Goal: Task Accomplishment & Management: Complete application form

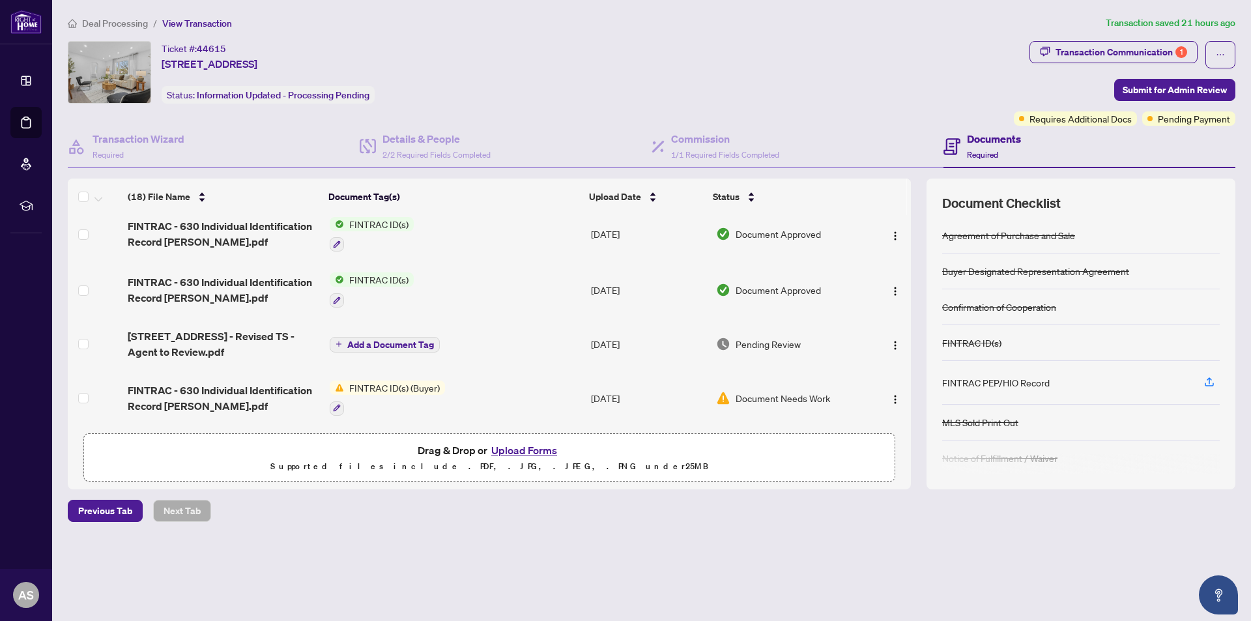
scroll to position [7, 0]
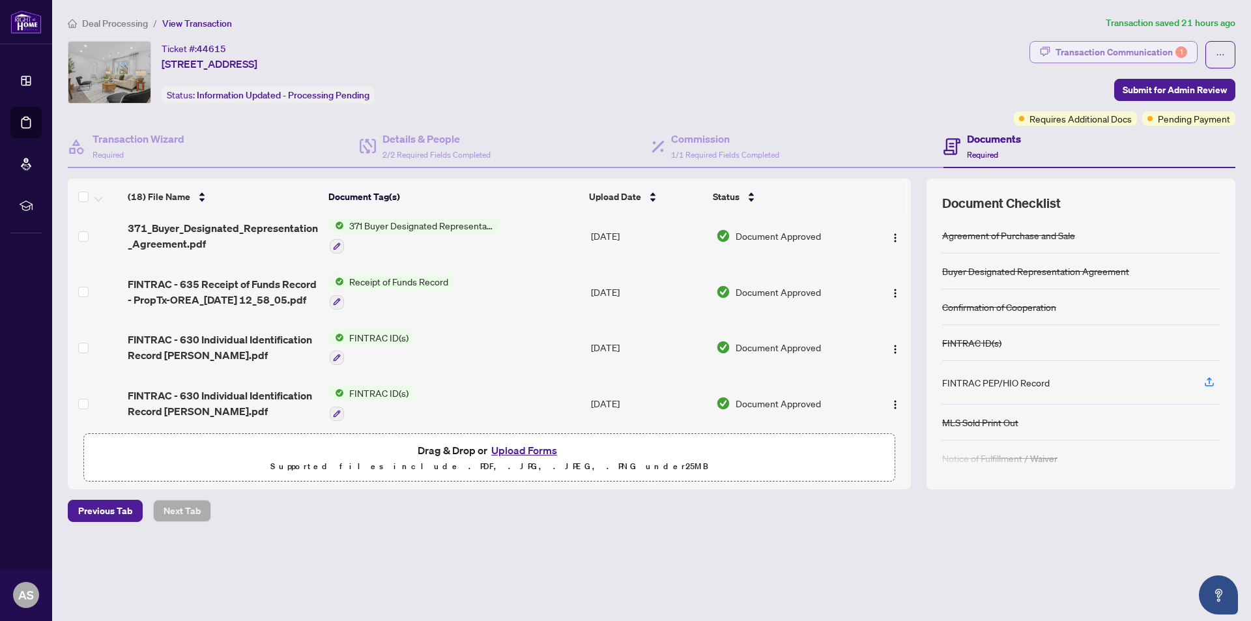
click at [1115, 51] on div "Transaction Communication 1" at bounding box center [1121, 52] width 132 height 21
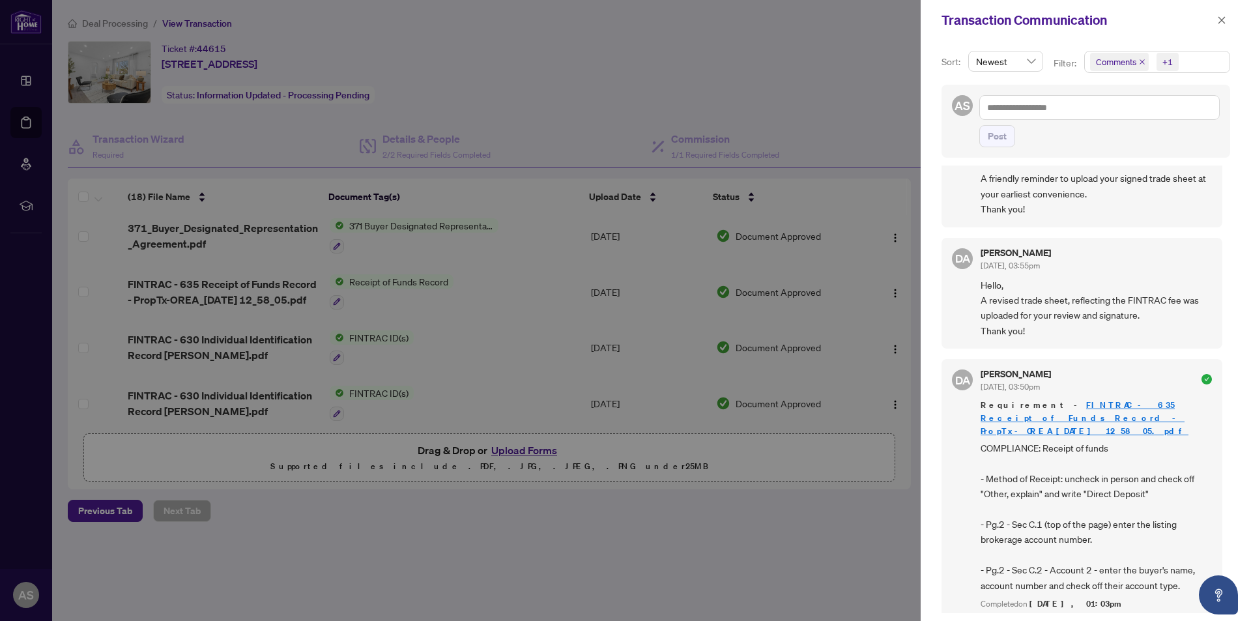
scroll to position [65, 0]
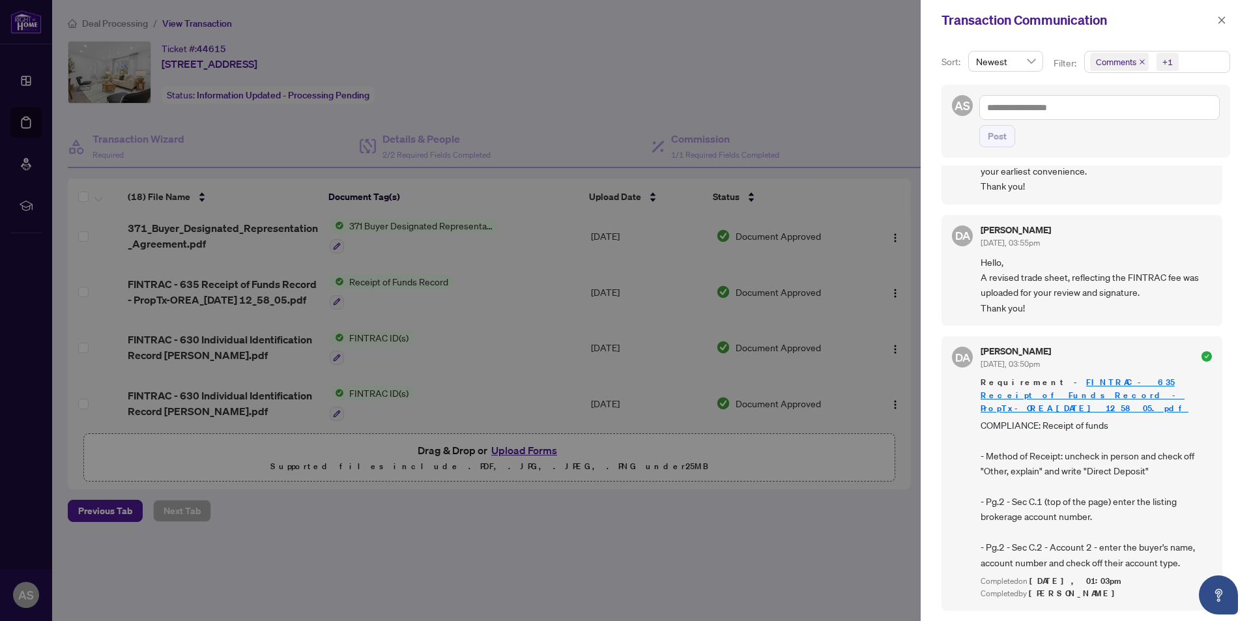
click at [1031, 287] on span "Hello, A revised trade sheet, reflecting the FINTRAC fee was uploaded for your …" at bounding box center [1095, 285] width 231 height 61
click at [1217, 22] on icon "close" at bounding box center [1221, 20] width 9 height 9
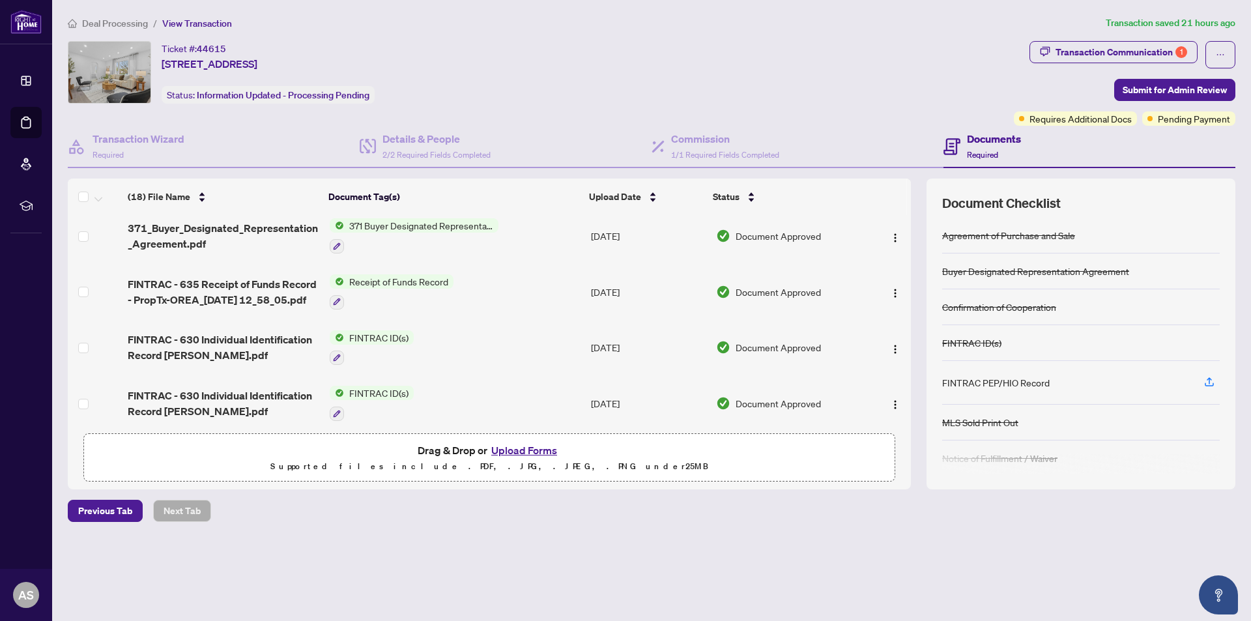
scroll to position [79, 0]
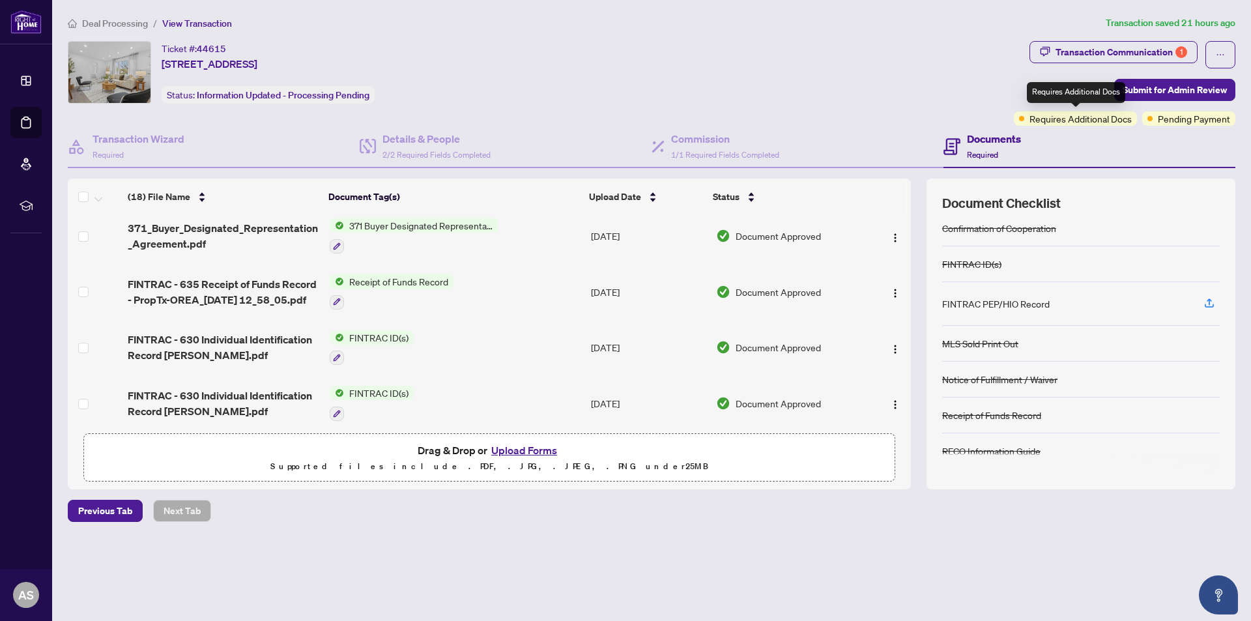
click at [1079, 119] on span "Requires Additional Docs" at bounding box center [1080, 118] width 102 height 14
click at [984, 145] on h4 "Documents" at bounding box center [994, 139] width 54 height 16
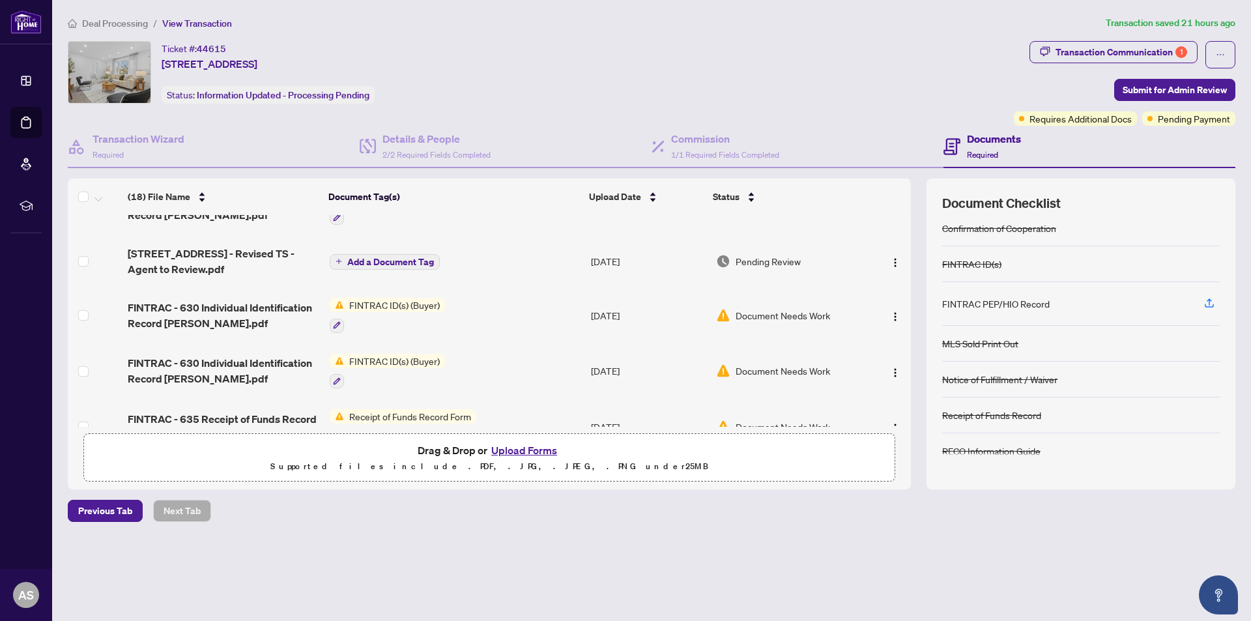
scroll to position [138, 0]
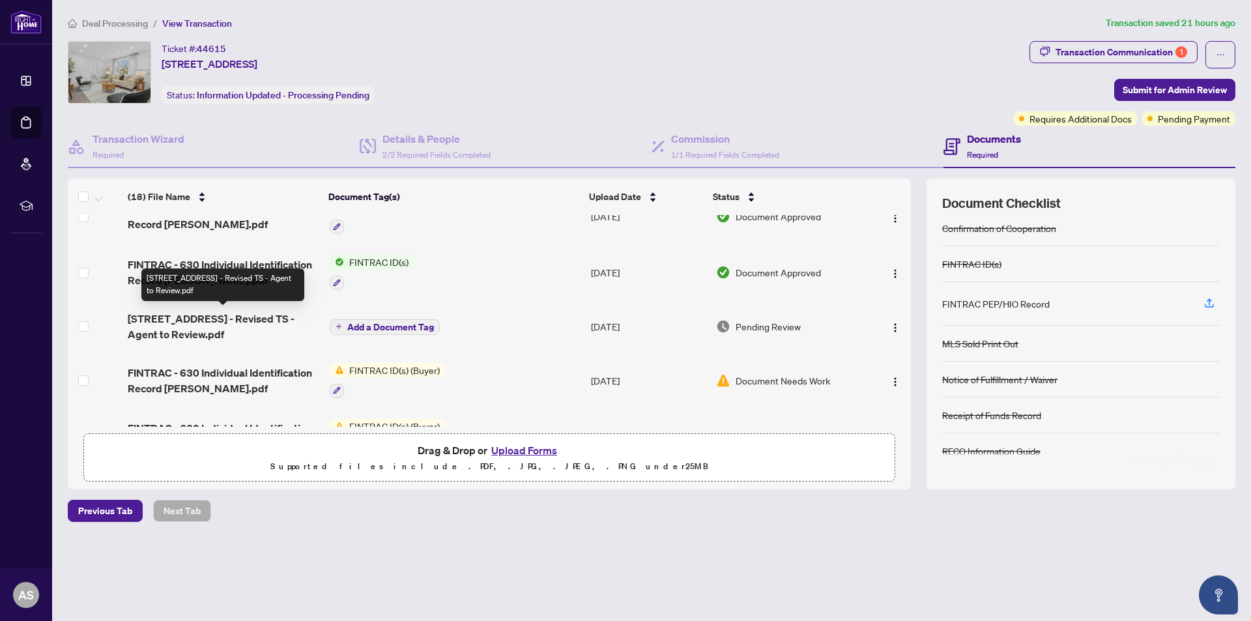
click at [197, 317] on span "[STREET_ADDRESS] - Revised TS - Agent to Review.pdf" at bounding box center [224, 326] width 192 height 31
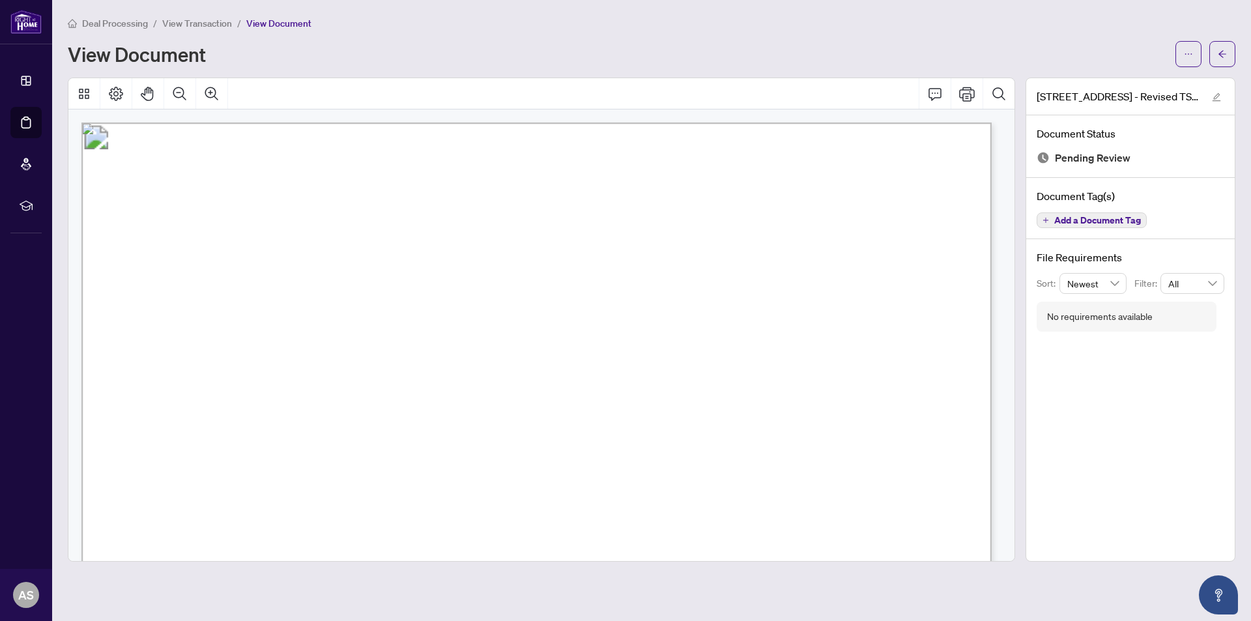
click at [177, 20] on span "View Transaction" at bounding box center [197, 24] width 70 height 12
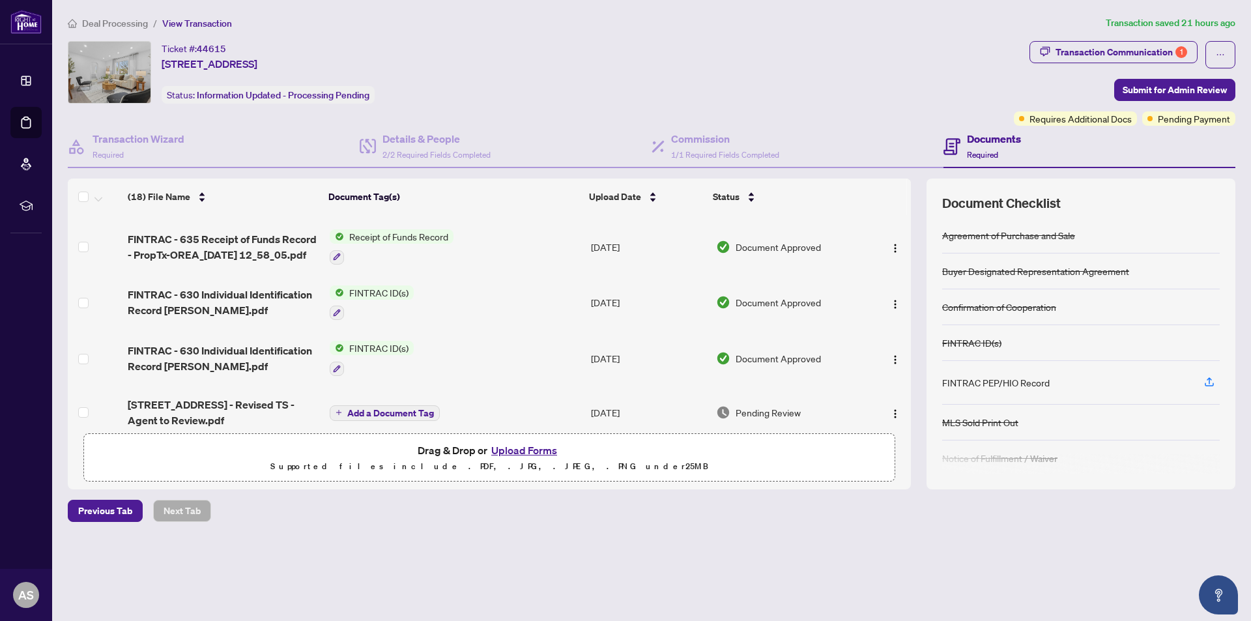
scroll to position [130, 0]
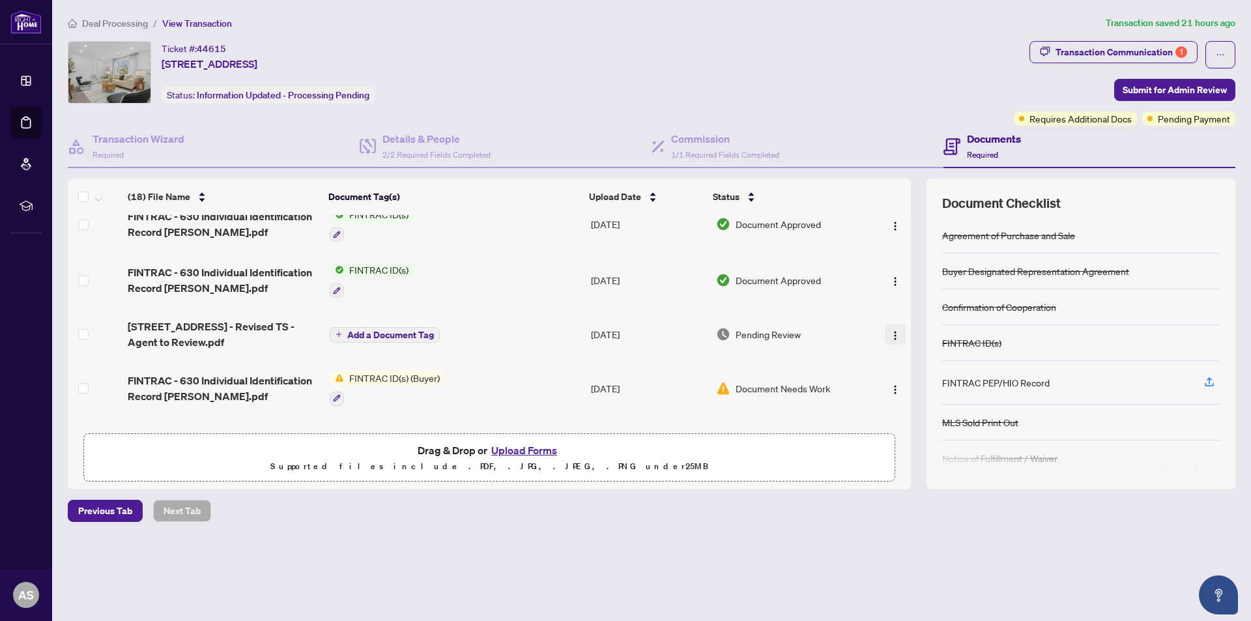
click at [892, 341] on button "button" at bounding box center [895, 334] width 21 height 21
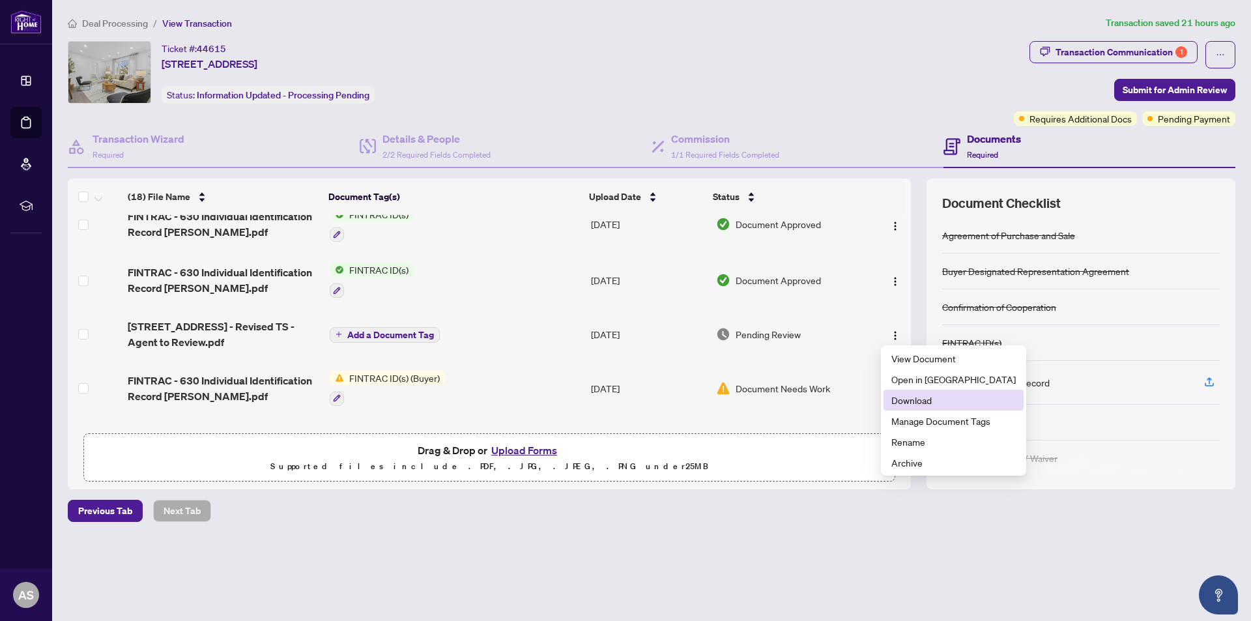
click at [894, 400] on span "Download" at bounding box center [953, 400] width 124 height 14
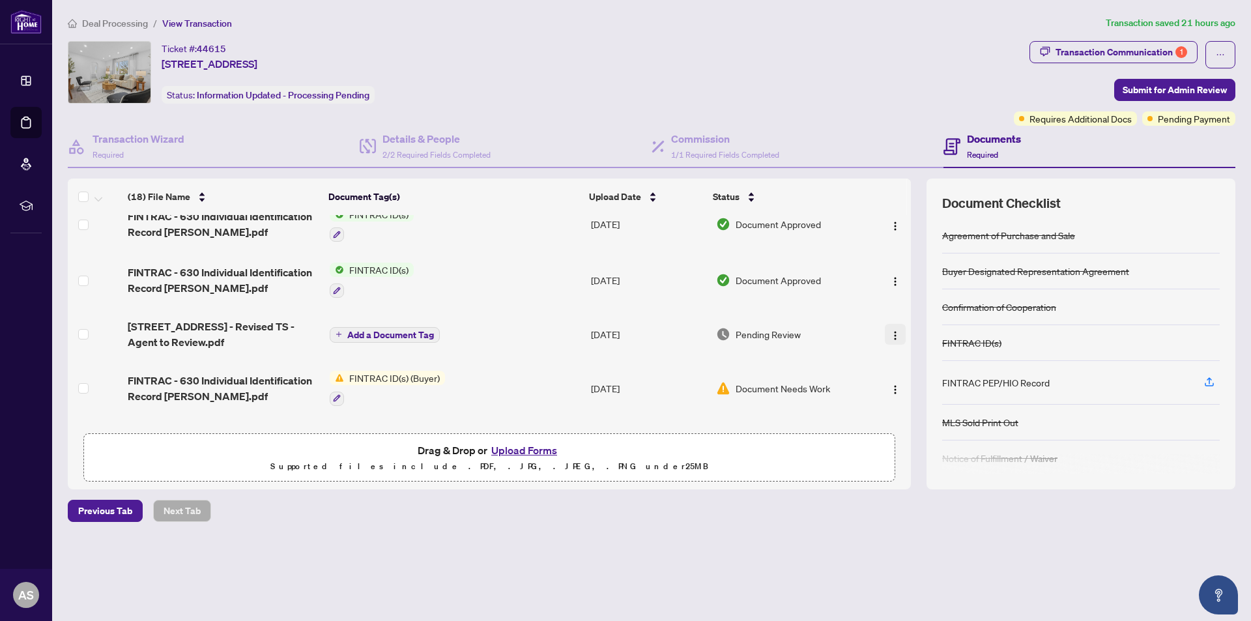
click at [890, 334] on img "button" at bounding box center [895, 335] width 10 height 10
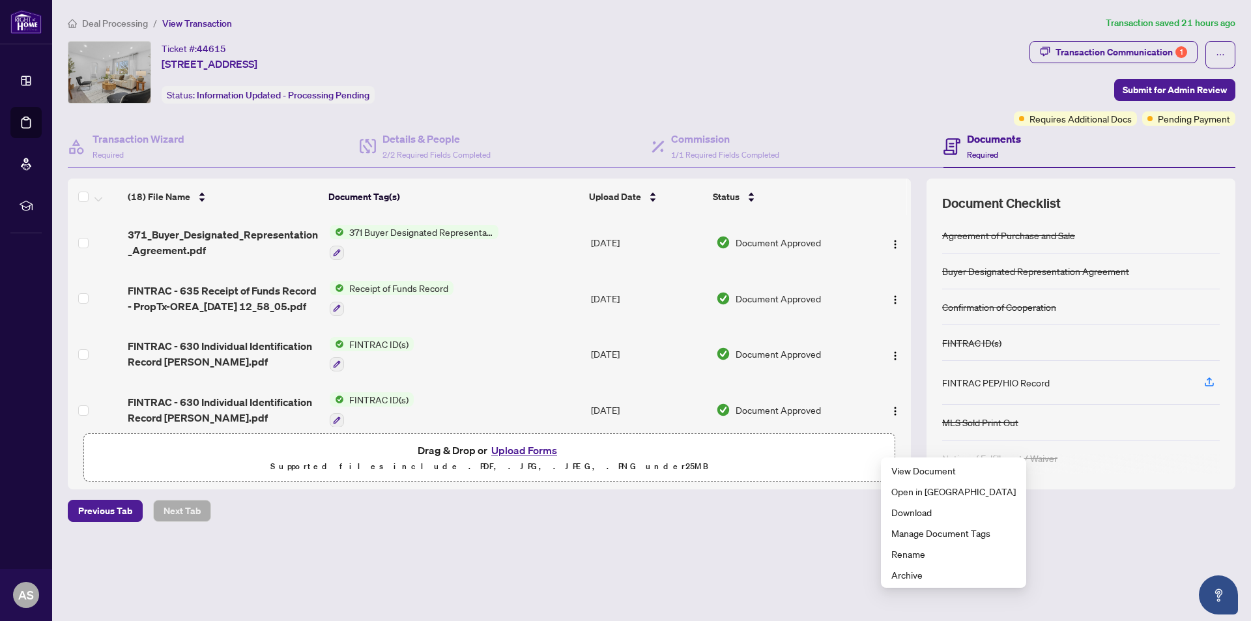
scroll to position [0, 0]
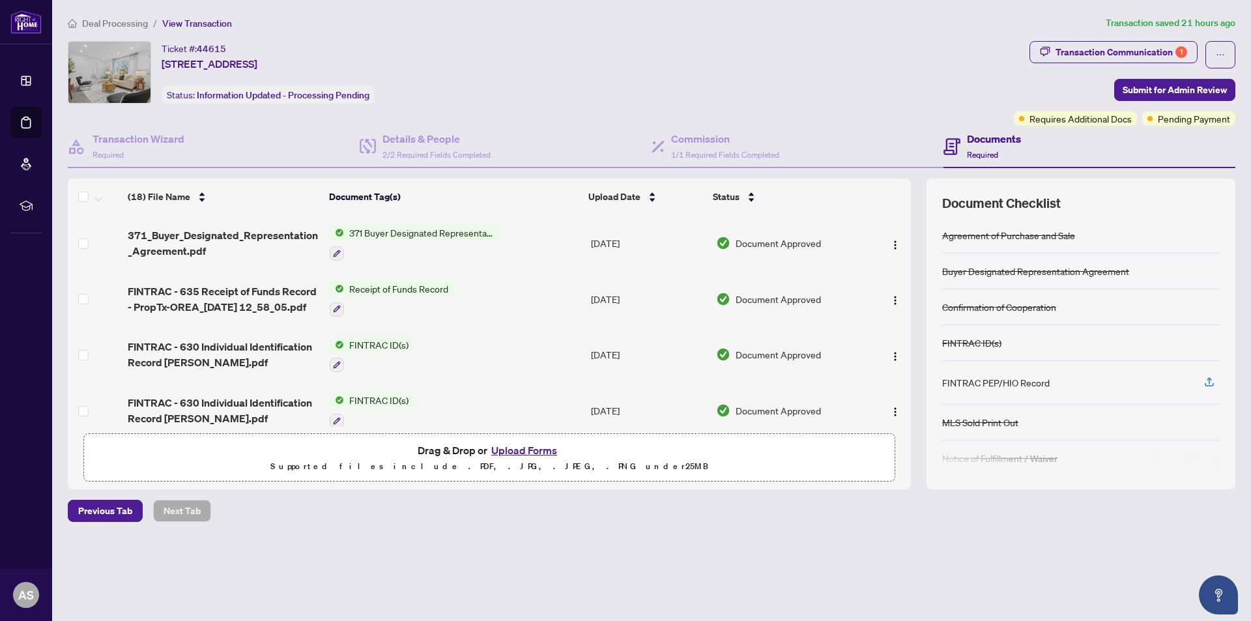
click at [506, 455] on button "Upload Forms" at bounding box center [524, 450] width 74 height 17
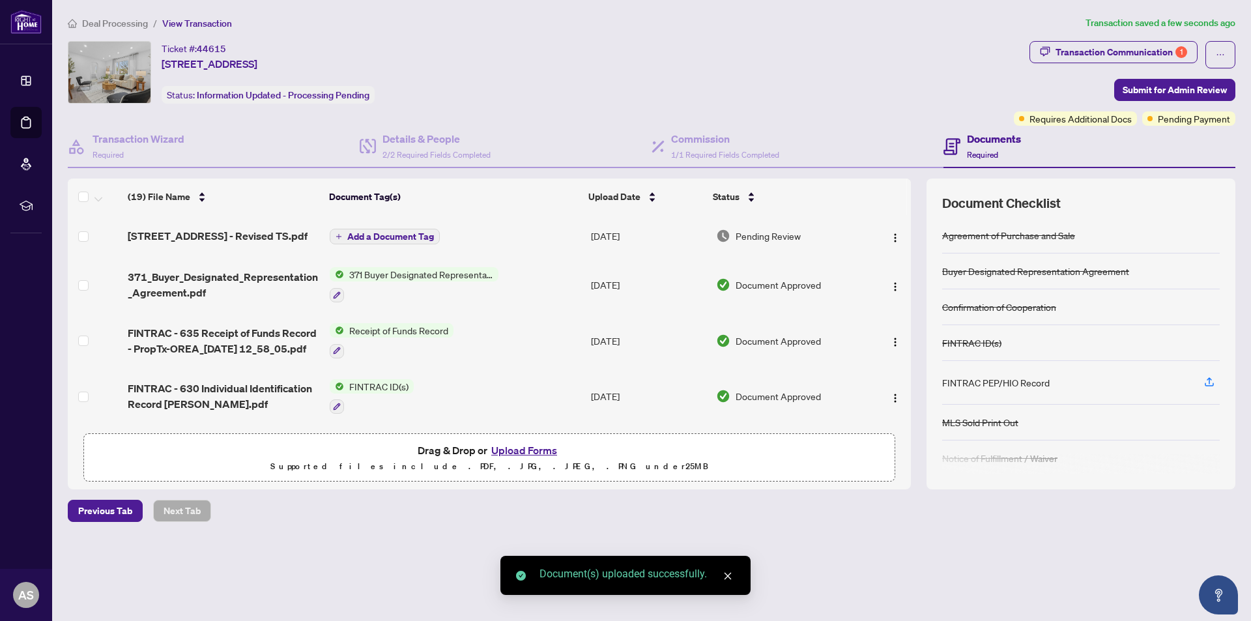
click at [263, 235] on span "[STREET_ADDRESS] - Revised TS.pdf" at bounding box center [218, 236] width 180 height 16
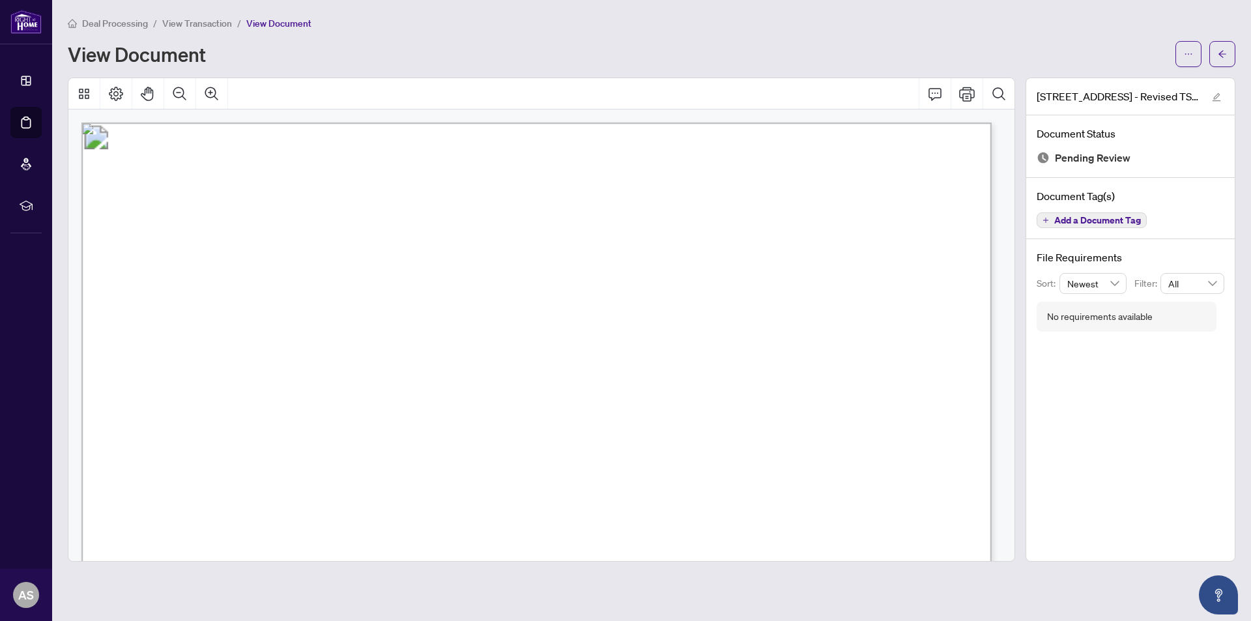
click at [216, 24] on span "View Transaction" at bounding box center [197, 24] width 70 height 12
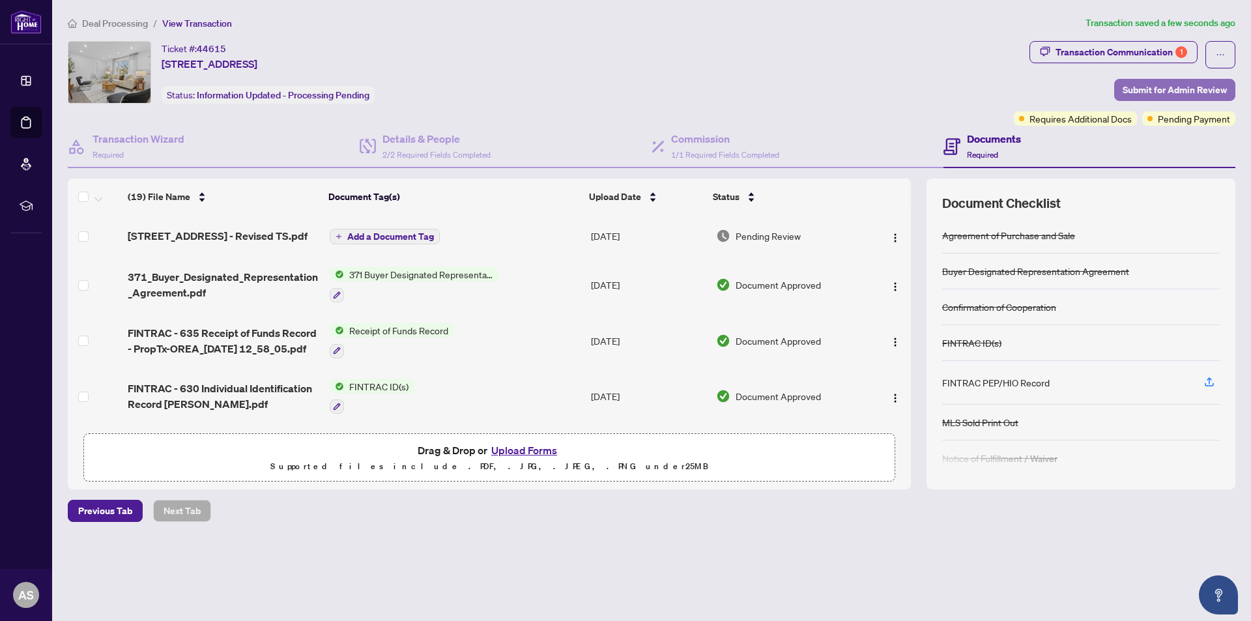
click at [1141, 91] on span "Submit for Admin Review" at bounding box center [1174, 89] width 104 height 21
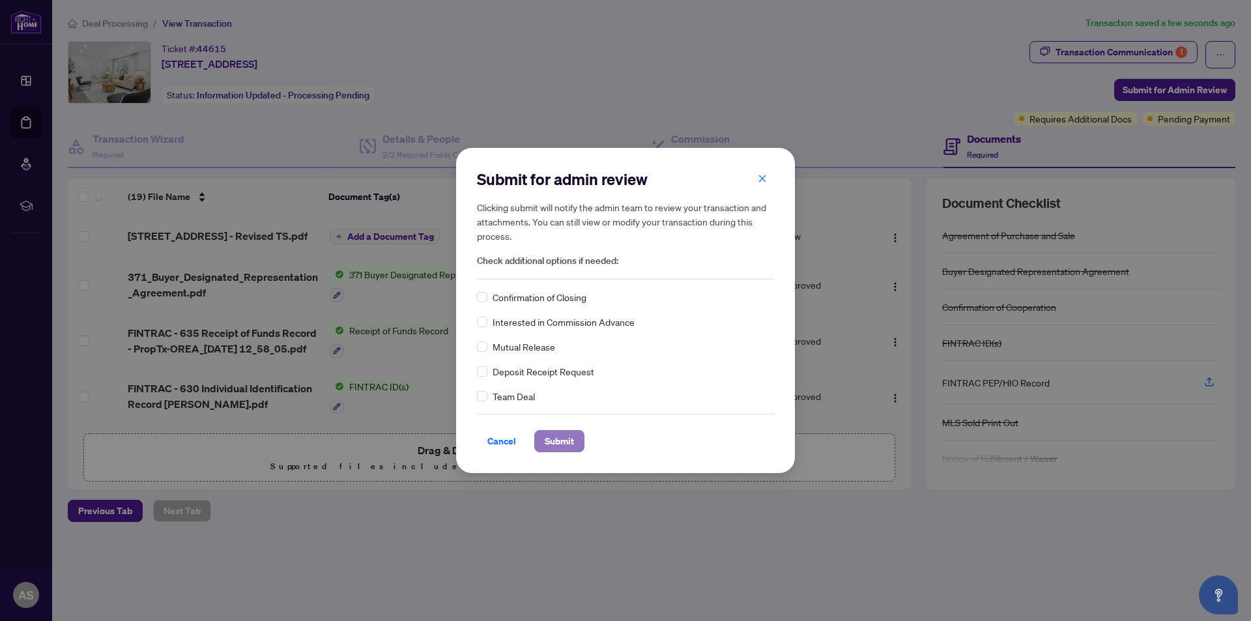
click at [562, 441] on span "Submit" at bounding box center [559, 441] width 29 height 21
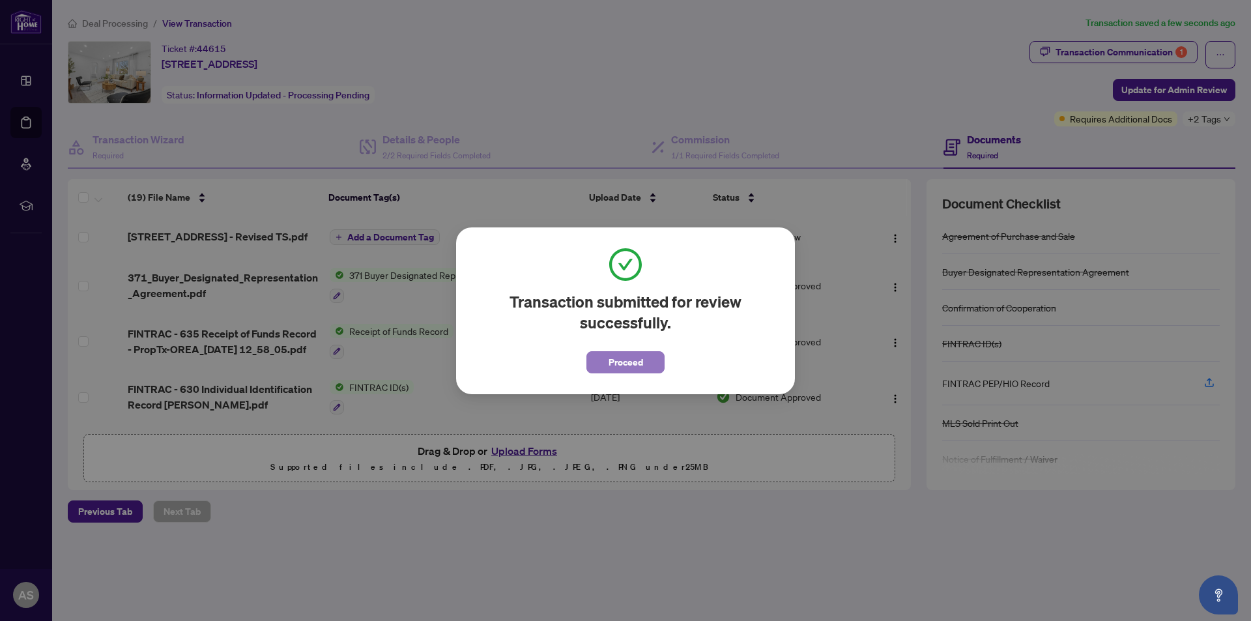
click at [613, 365] on span "Proceed" at bounding box center [625, 362] width 35 height 21
